Goal: Task Accomplishment & Management: Complete application form

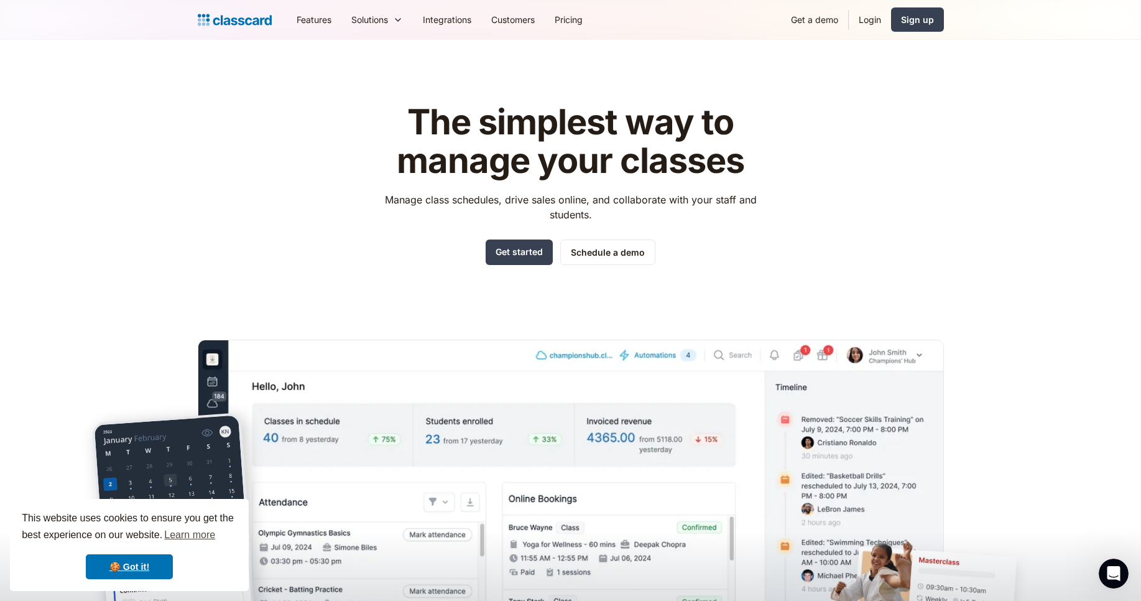
click at [982, 226] on header "The simplest way to manage your classes Manage class schedules, drive sales onl…" at bounding box center [570, 354] width 1141 height 629
click at [922, 22] on div "Sign up" at bounding box center [917, 19] width 33 height 13
